Goal: Task Accomplishment & Management: Manage account settings

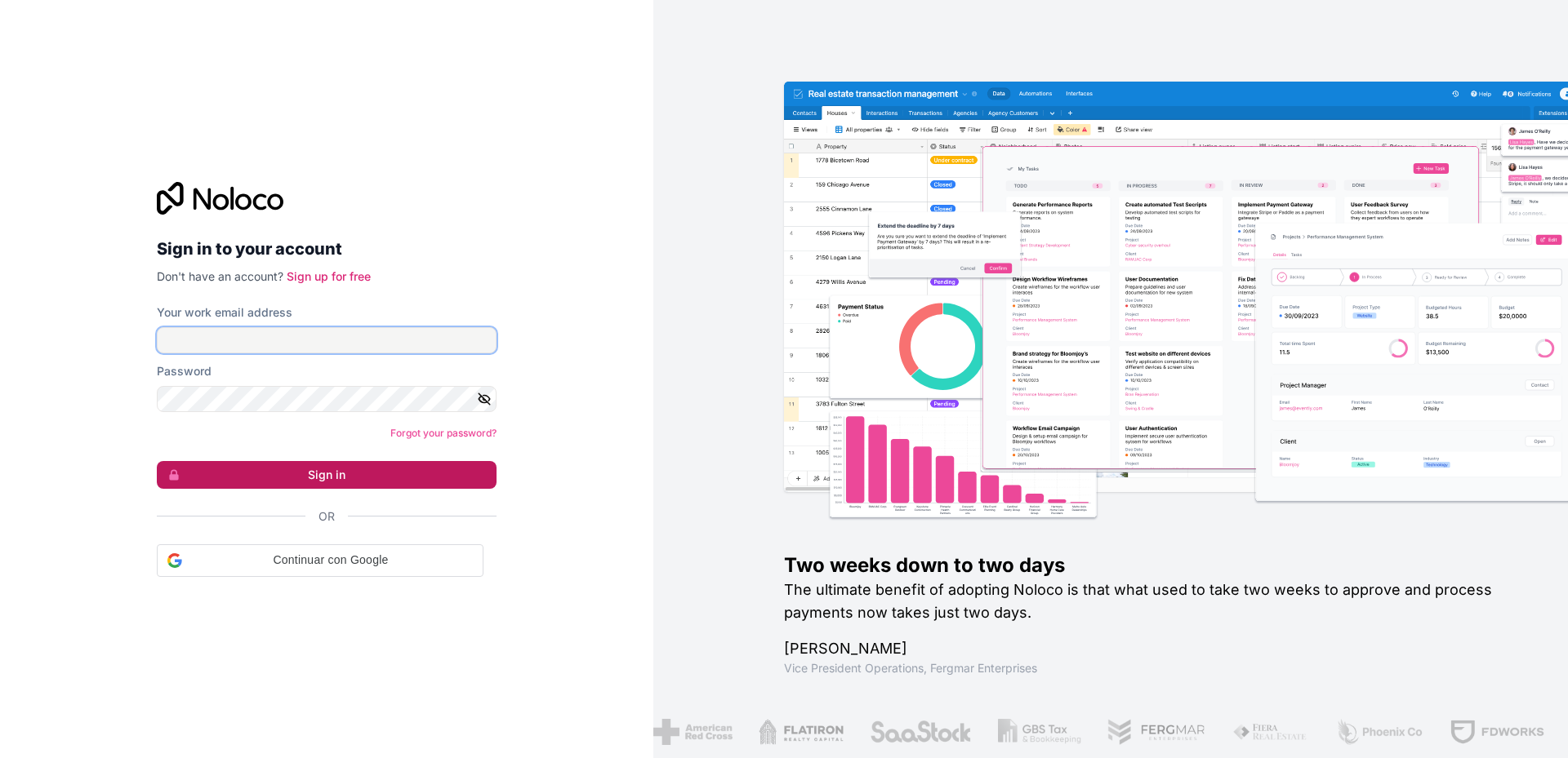
type input "**********"
click at [324, 478] on button "Sign in" at bounding box center [326, 475] width 340 height 28
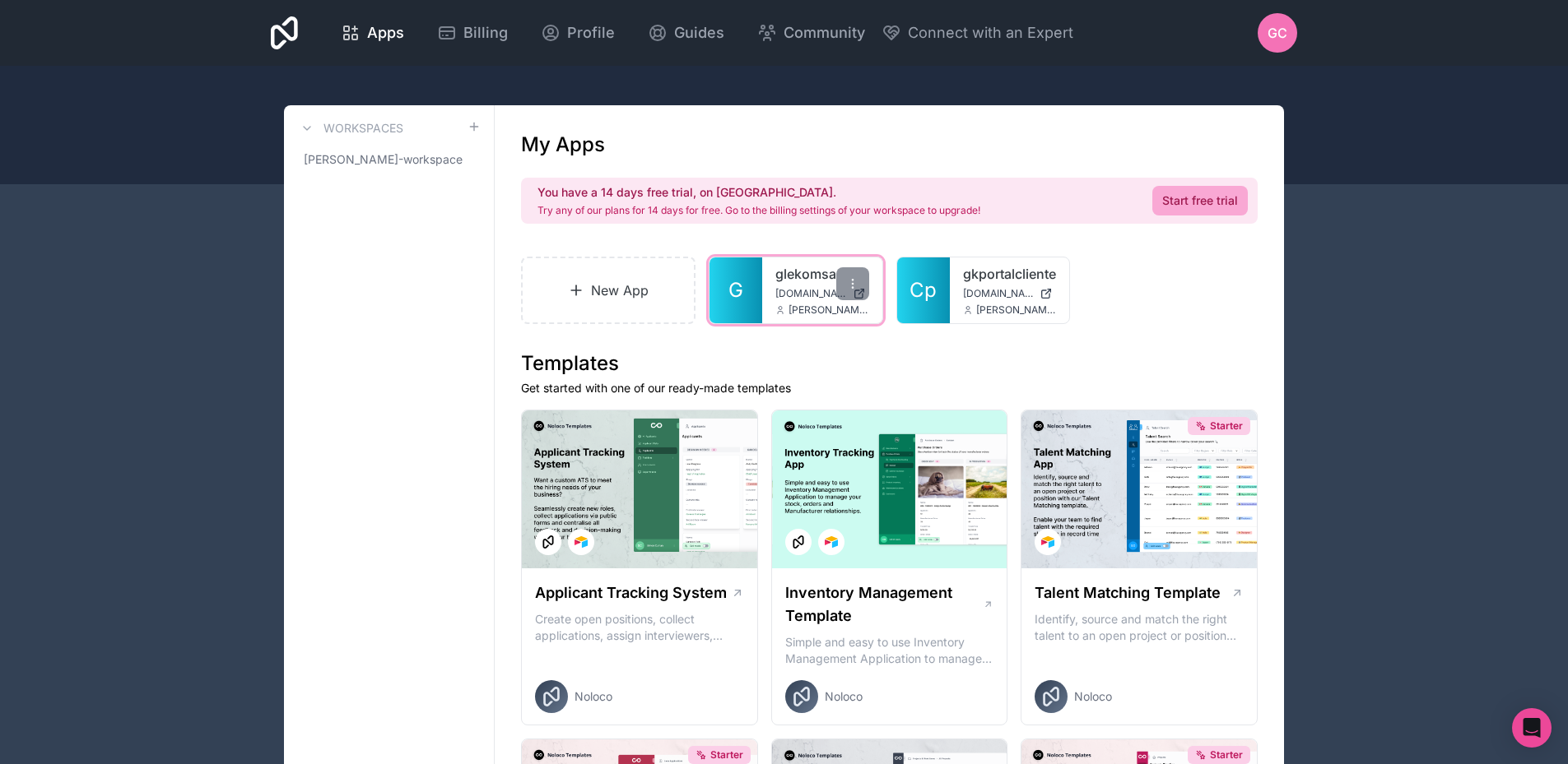
click at [811, 284] on div "glekomsa [DOMAIN_NAME] [DOMAIN_NAME][EMAIL_ADDRESS][DOMAIN_NAME]" at bounding box center [822, 290] width 120 height 66
click at [726, 288] on link "G" at bounding box center [735, 290] width 53 height 66
click at [937, 294] on link "Cp" at bounding box center [923, 290] width 53 height 66
click at [1282, 37] on span "GC" at bounding box center [1277, 32] width 20 height 20
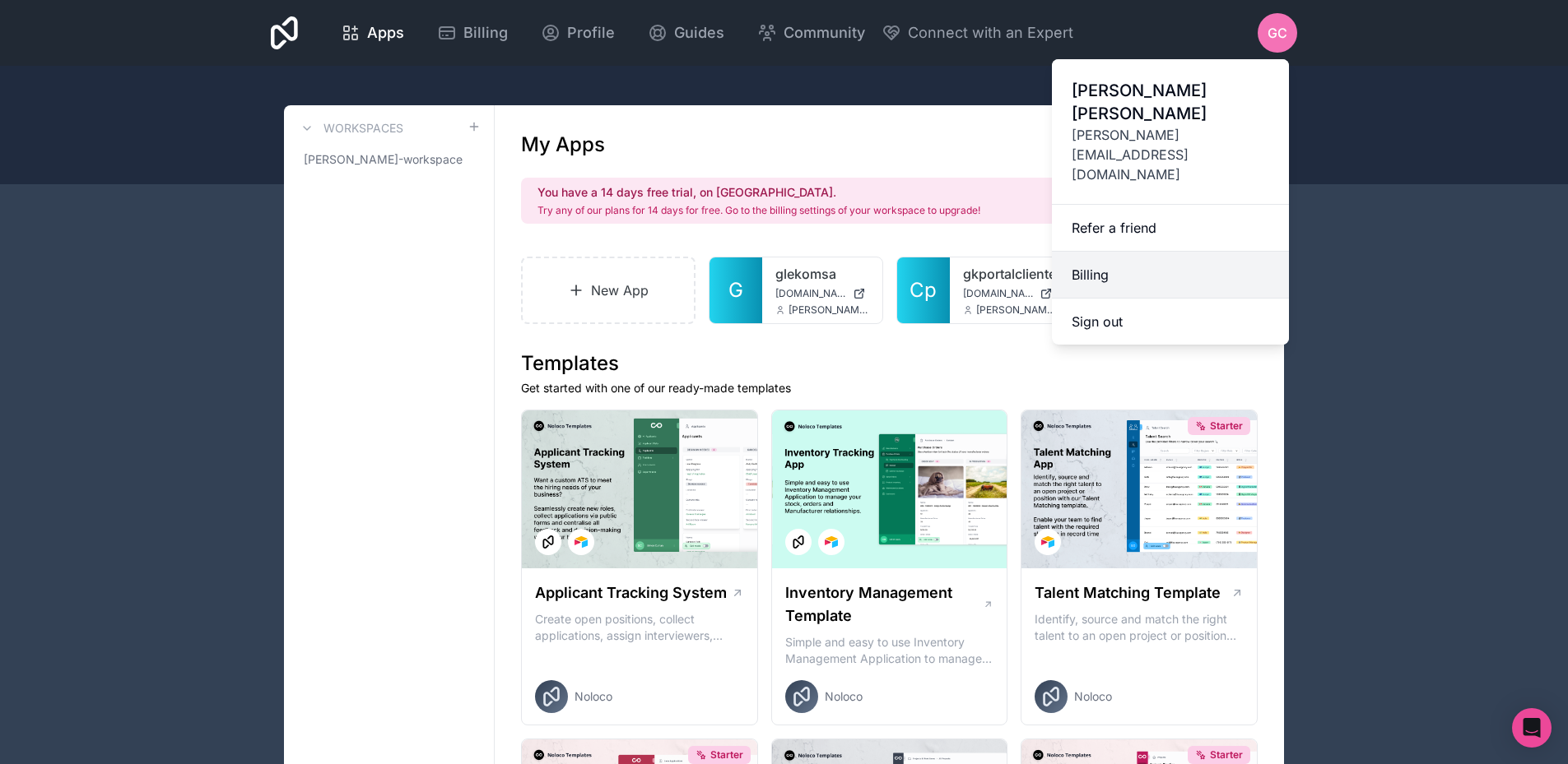
click at [1117, 252] on link "Billing" at bounding box center [1171, 275] width 237 height 46
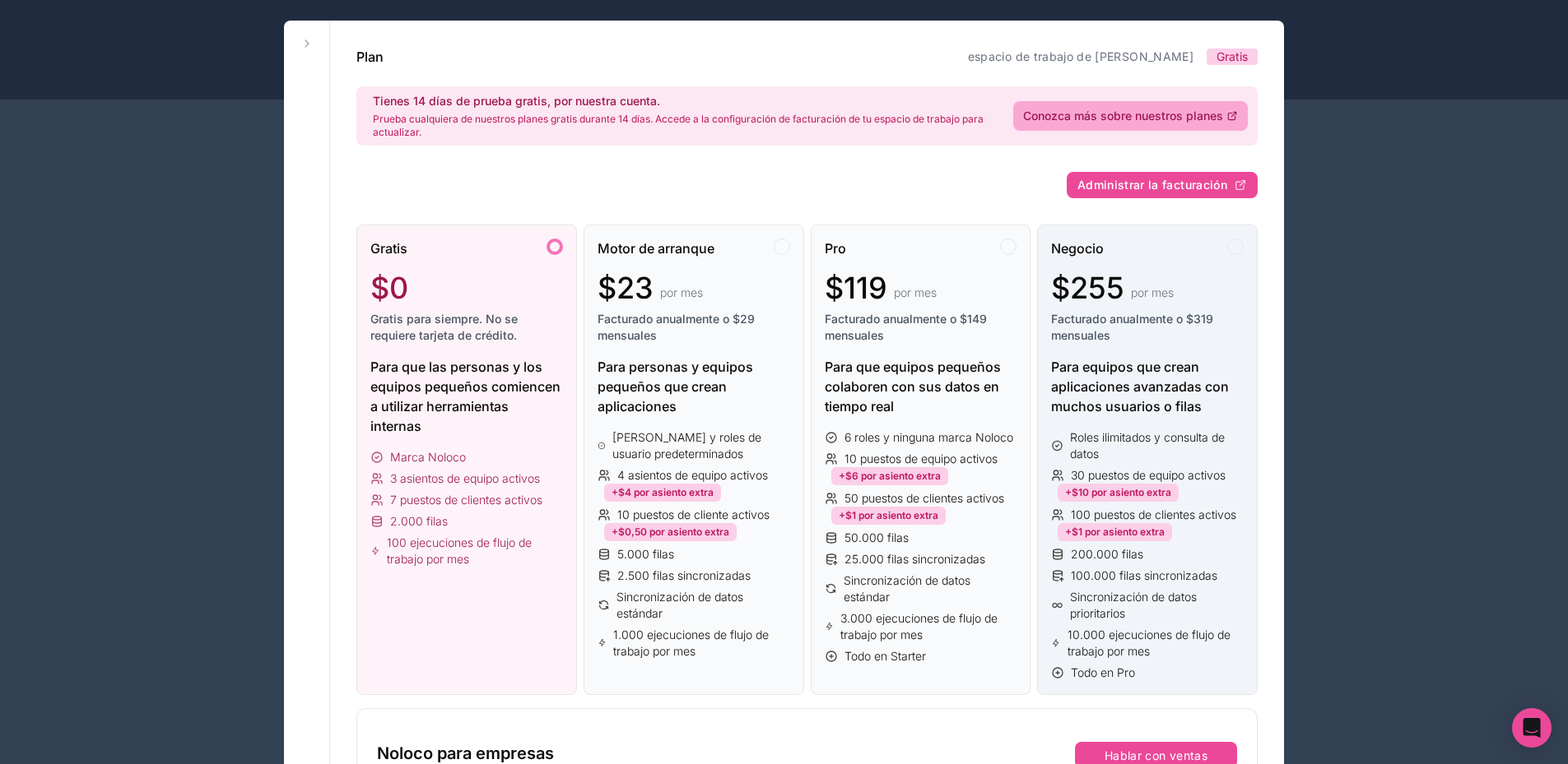
scroll to position [82, 0]
